Goal: Information Seeking & Learning: Learn about a topic

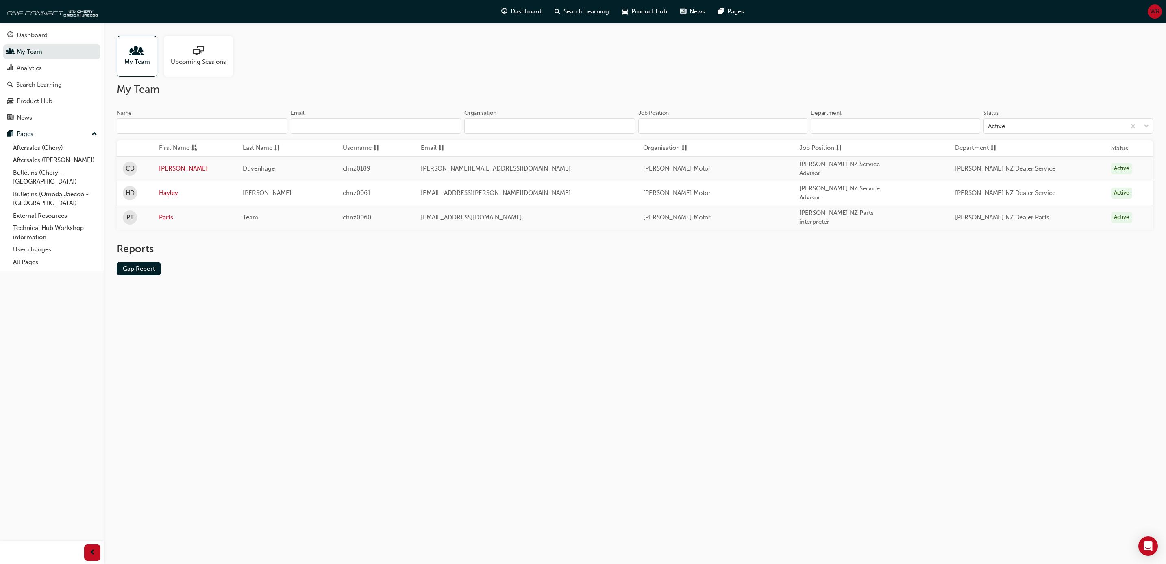
click at [643, 214] on span "[PERSON_NAME] Motor" at bounding box center [677, 217] width 68 height 7
click at [932, 255] on div "Reports Gap Report" at bounding box center [635, 265] width 1037 height 46
drag, startPoint x: 25, startPoint y: 255, endPoint x: 39, endPoint y: 287, distance: 34.9
click at [25, 256] on link "All Pages" at bounding box center [55, 262] width 91 height 13
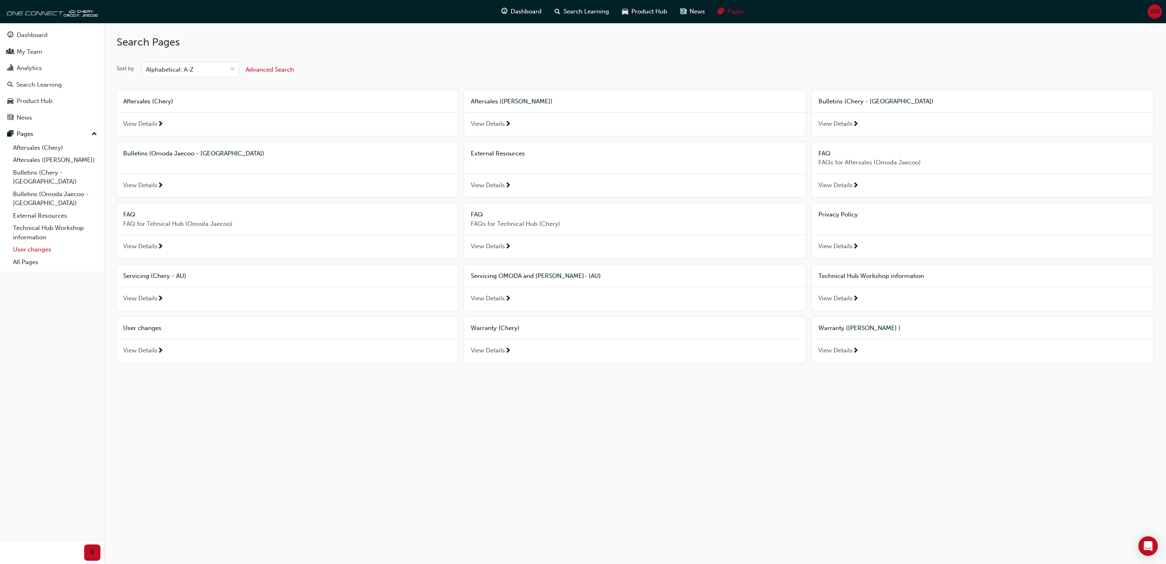
click at [38, 243] on link "User changes" at bounding box center [55, 249] width 91 height 13
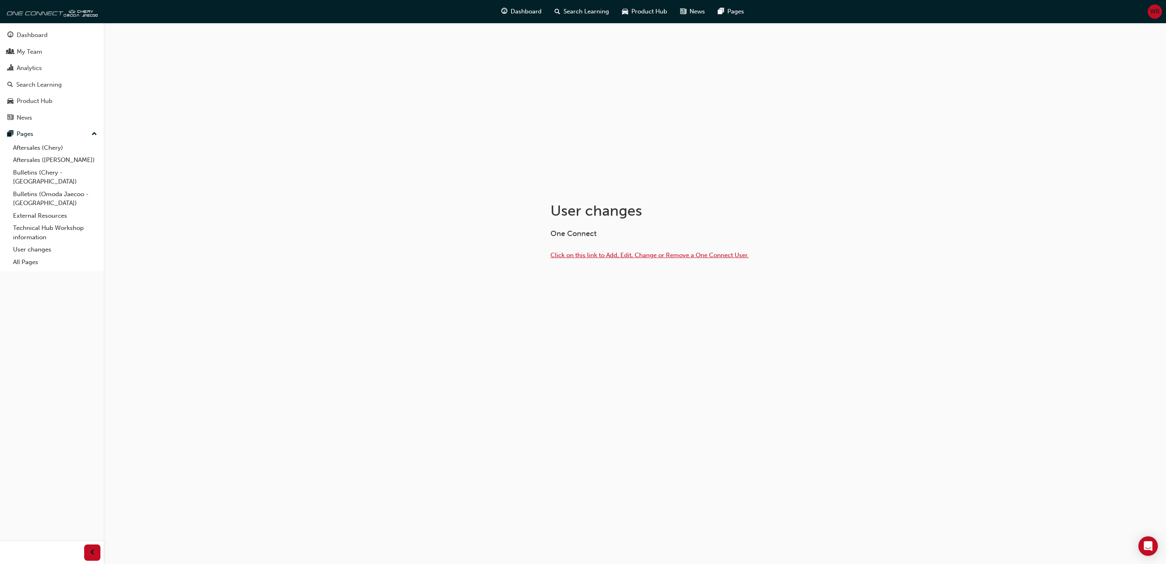
click at [664, 254] on span "Click on this link to Add, Edit, Change or Remove a One Connect User." at bounding box center [650, 254] width 198 height 7
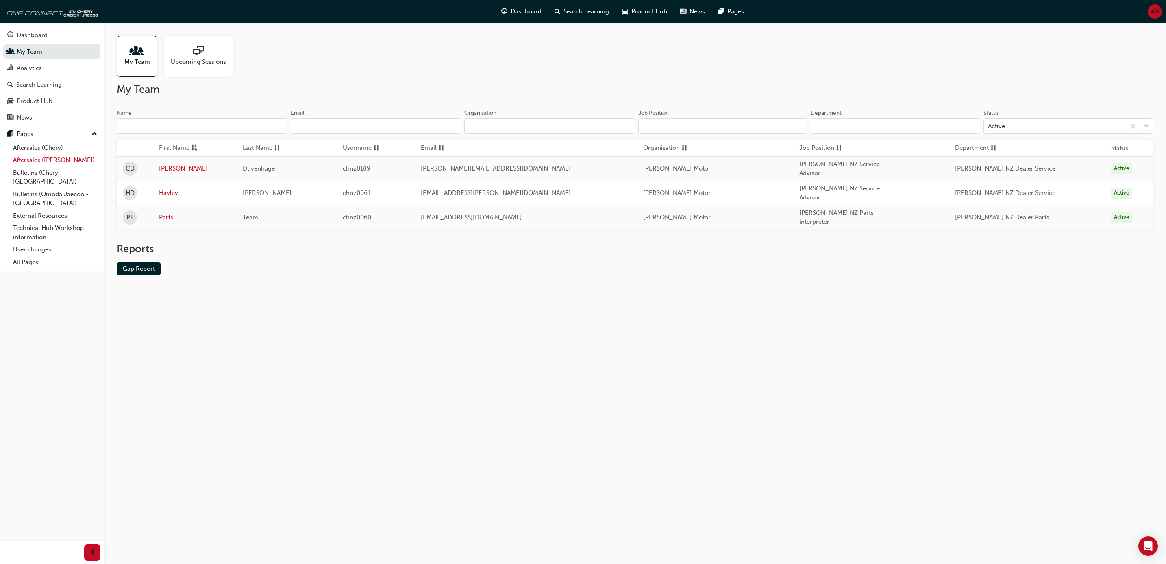
click at [39, 159] on link "Aftersales ([PERSON_NAME])" at bounding box center [55, 160] width 91 height 13
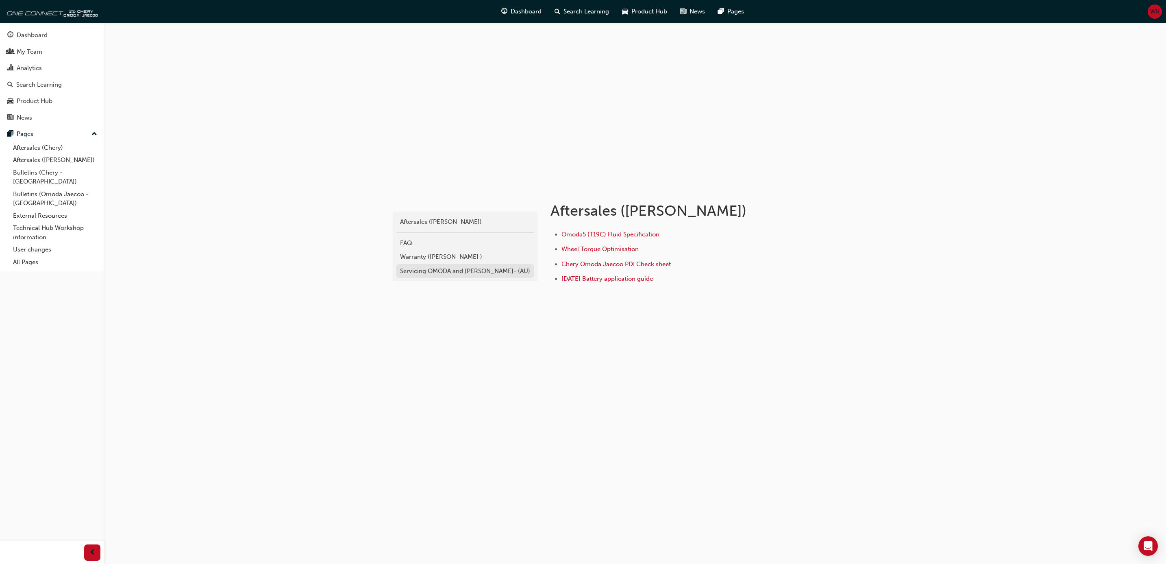
click at [430, 274] on div "Servicing OMODA and [PERSON_NAME]- (AU)" at bounding box center [465, 270] width 130 height 9
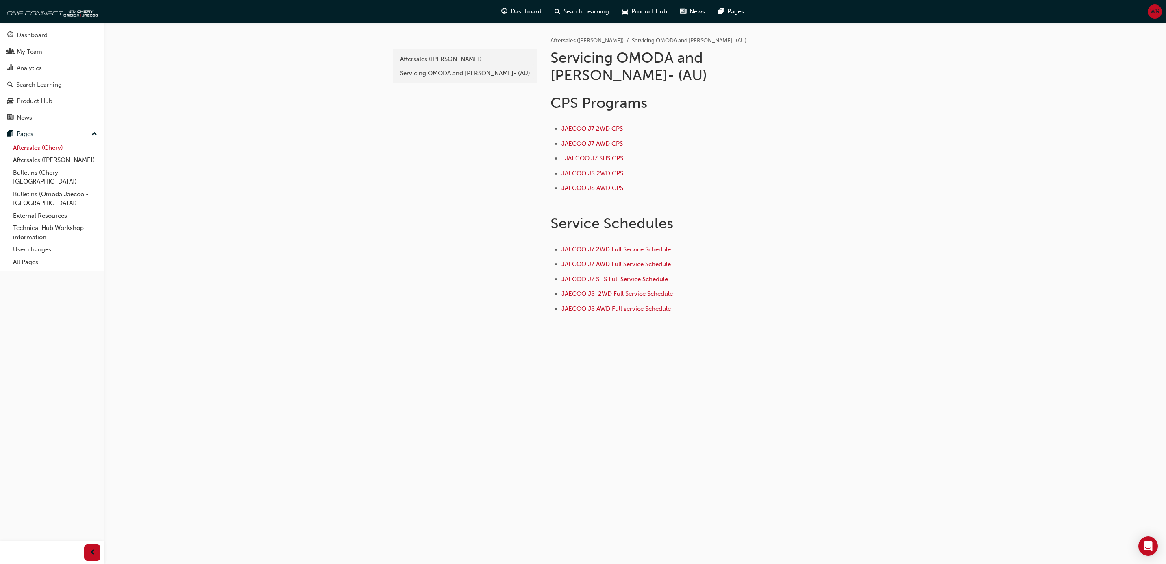
click at [29, 149] on link "Aftersales (Chery)" at bounding box center [55, 148] width 91 height 13
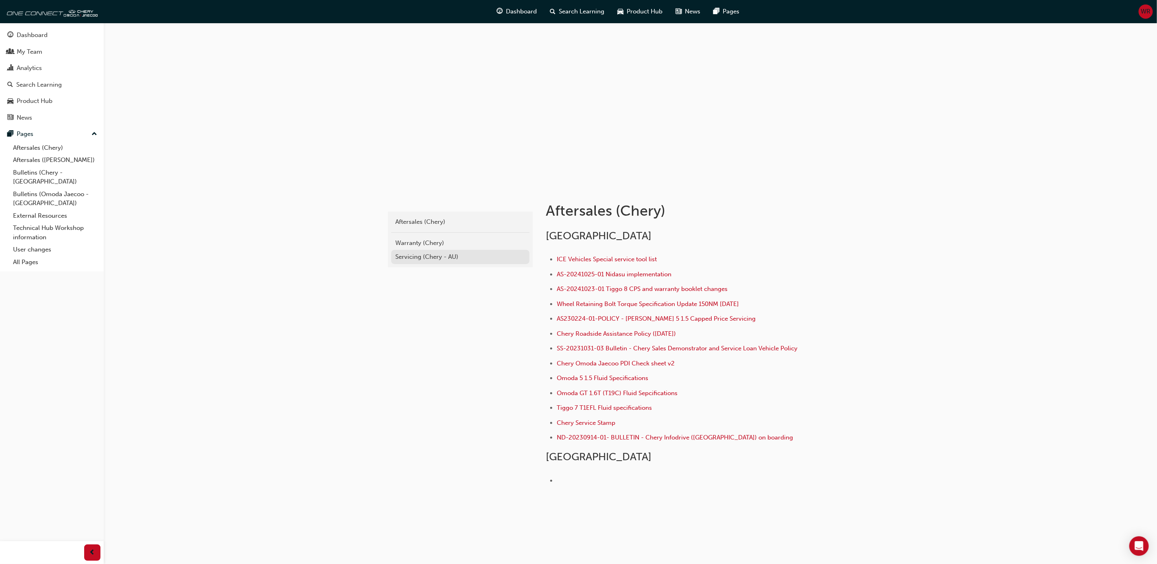
click at [420, 255] on div "Servicing (Chery - AU)" at bounding box center [460, 256] width 130 height 9
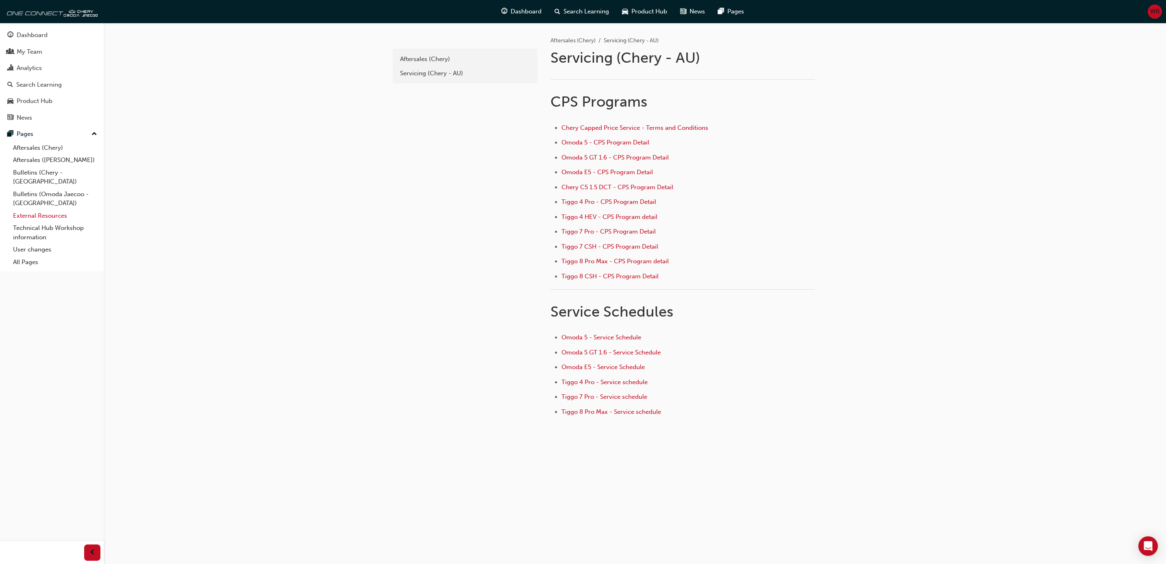
click at [41, 209] on link "External Resources" at bounding box center [55, 215] width 91 height 13
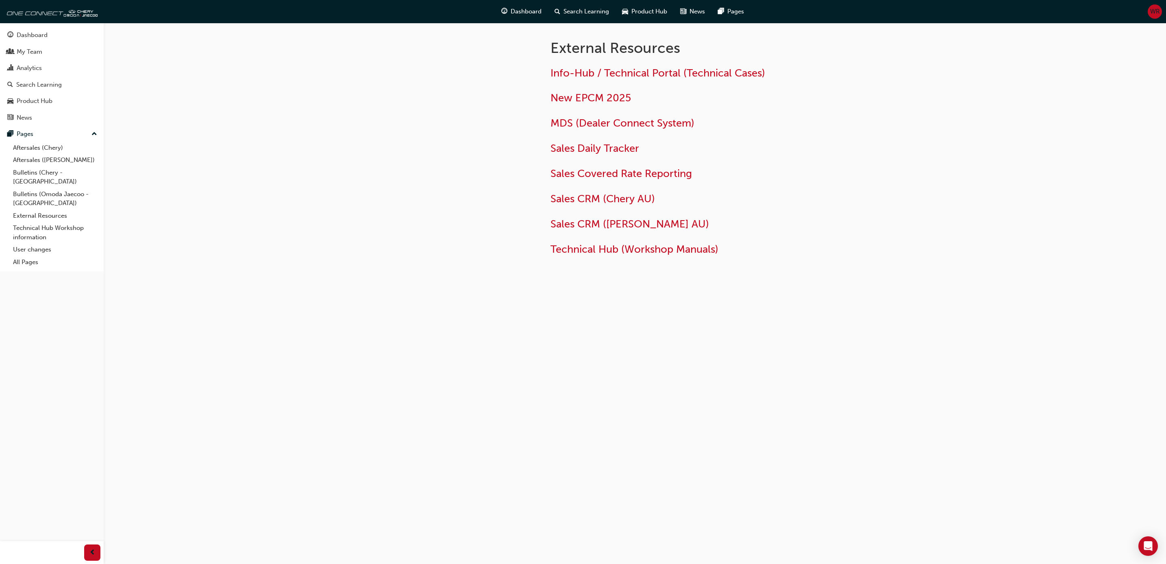
click at [347, 141] on div "External Resources Info-Hub / Technical Portal (Technical Cases) New EPCM 2025 …" at bounding box center [583, 282] width 1166 height 564
